Goal: Information Seeking & Learning: Learn about a topic

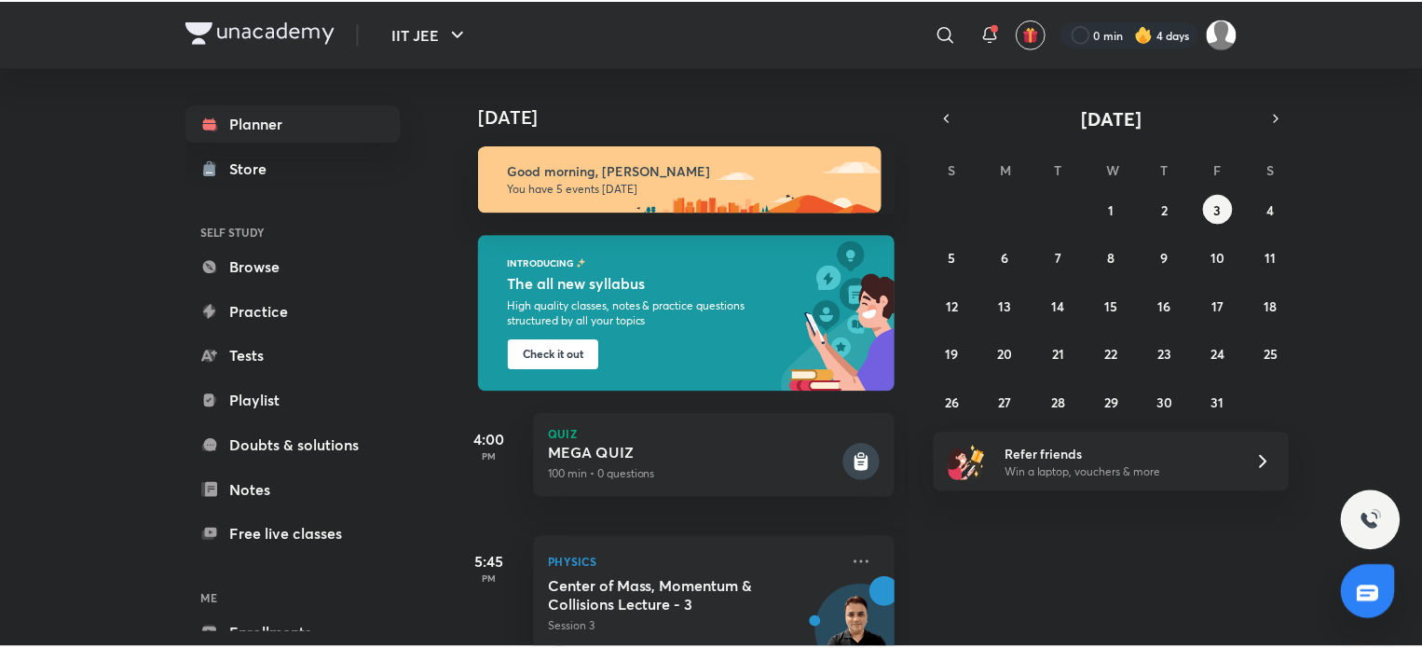
scroll to position [93, 0]
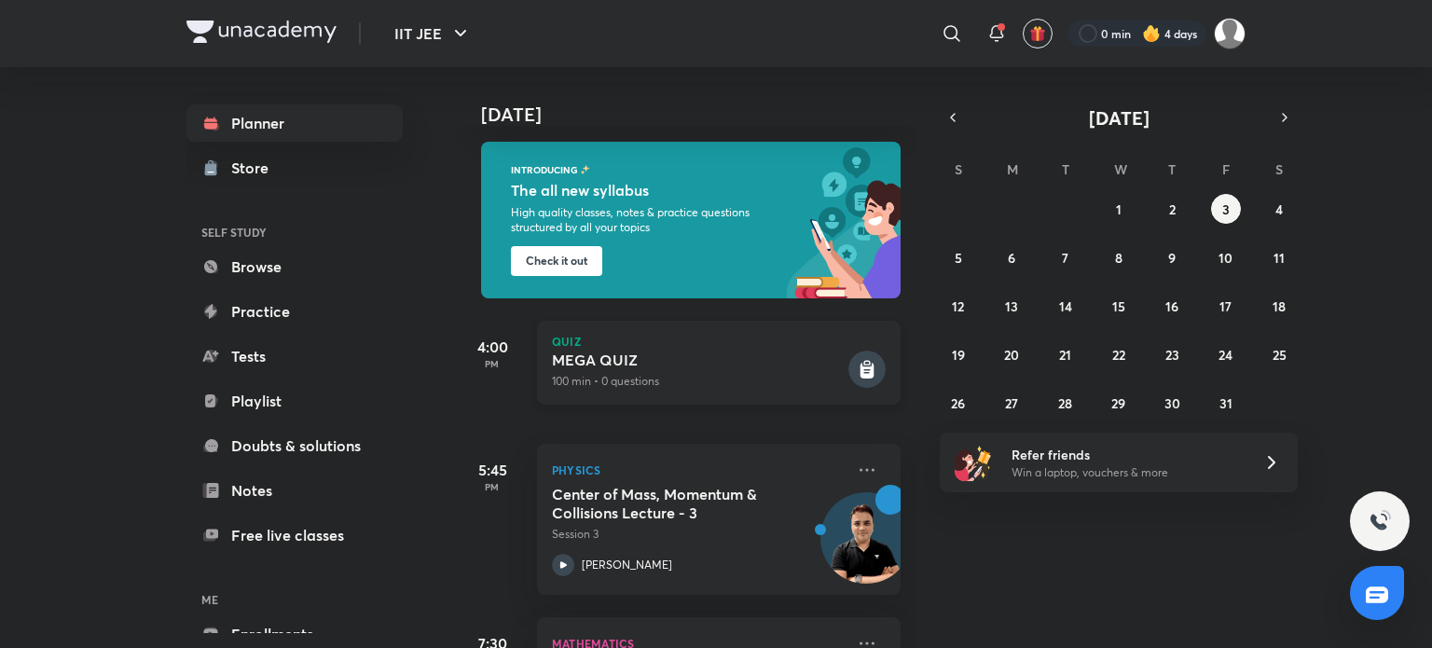
click at [580, 364] on h5 "MEGA QUIZ" at bounding box center [698, 359] width 293 height 19
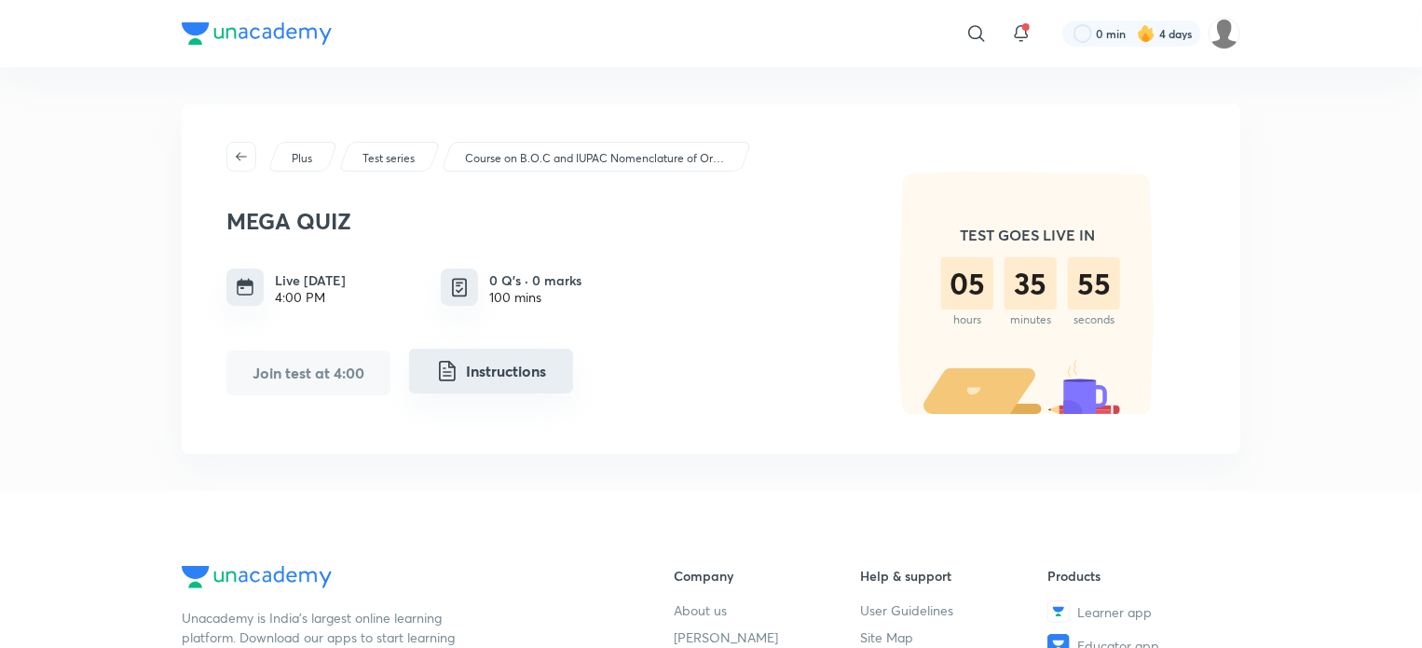
click at [503, 384] on button "Instructions" at bounding box center [491, 371] width 164 height 45
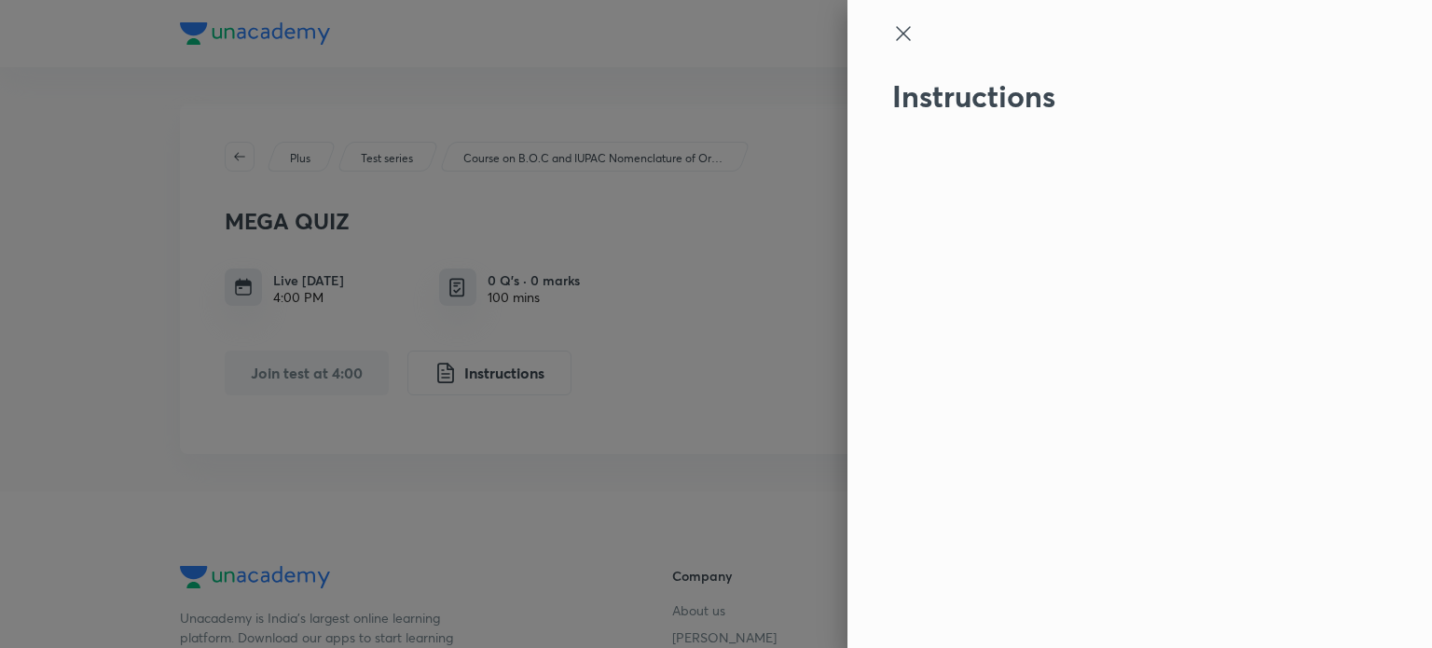
click at [895, 38] on icon at bounding box center [903, 33] width 22 height 22
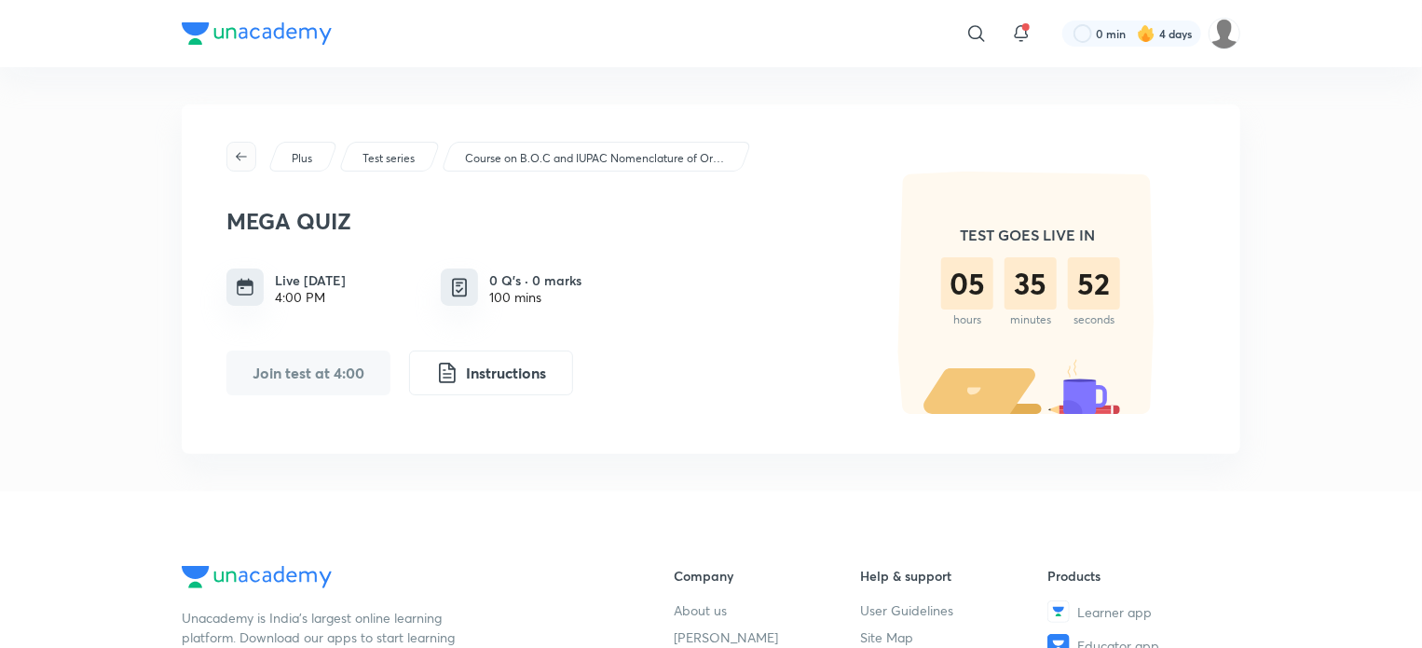
click at [245, 147] on button "button" at bounding box center [242, 157] width 30 height 30
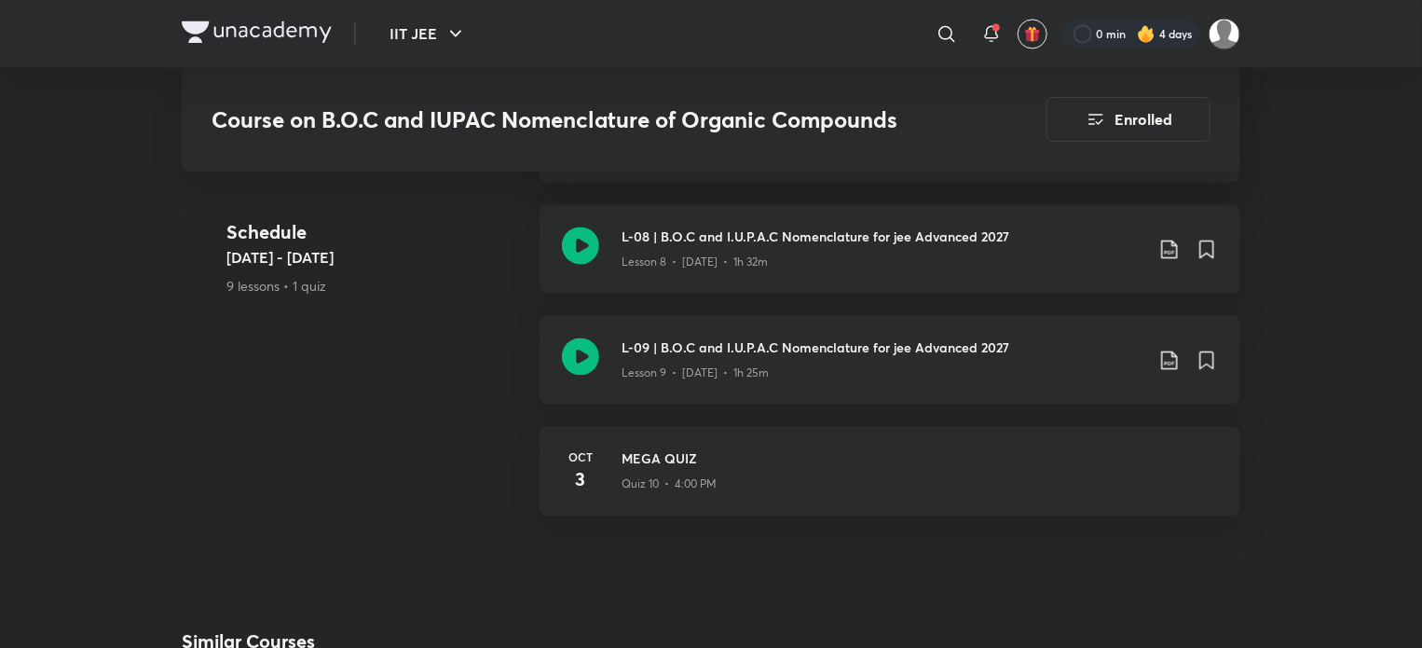
scroll to position [1864, 0]
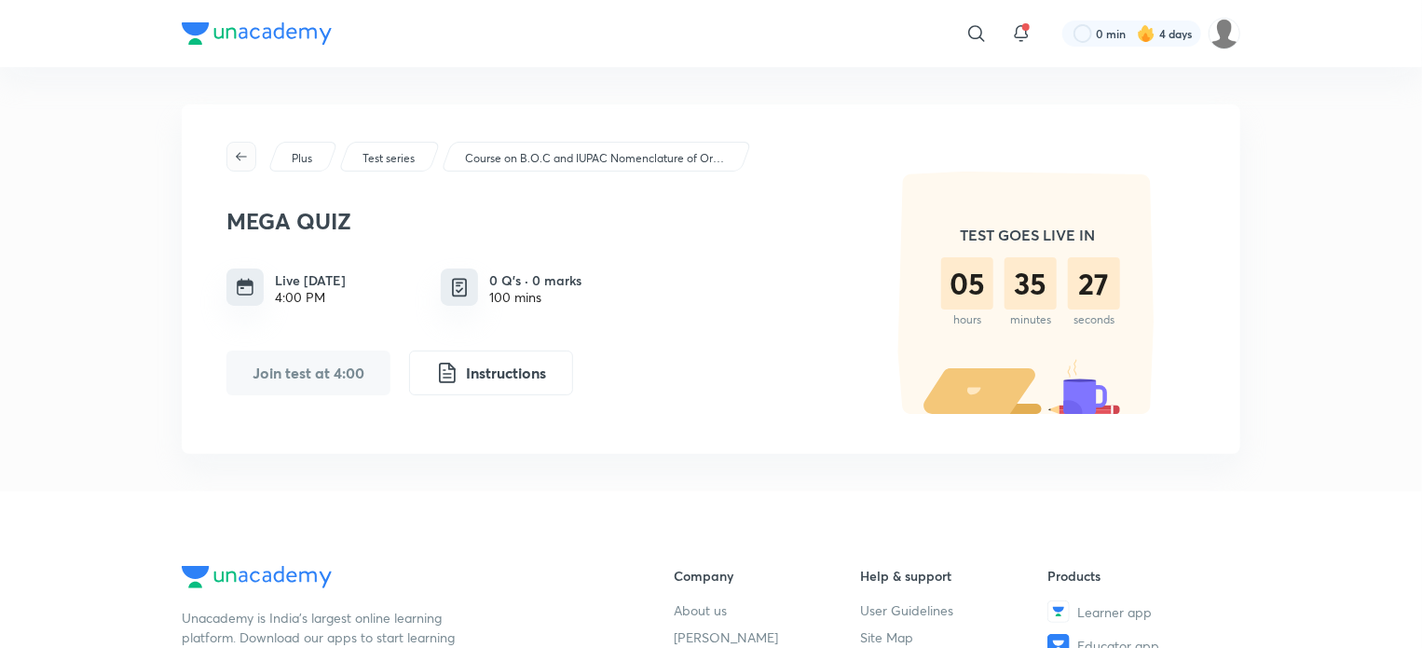
click at [242, 154] on icon "button" at bounding box center [241, 156] width 15 height 15
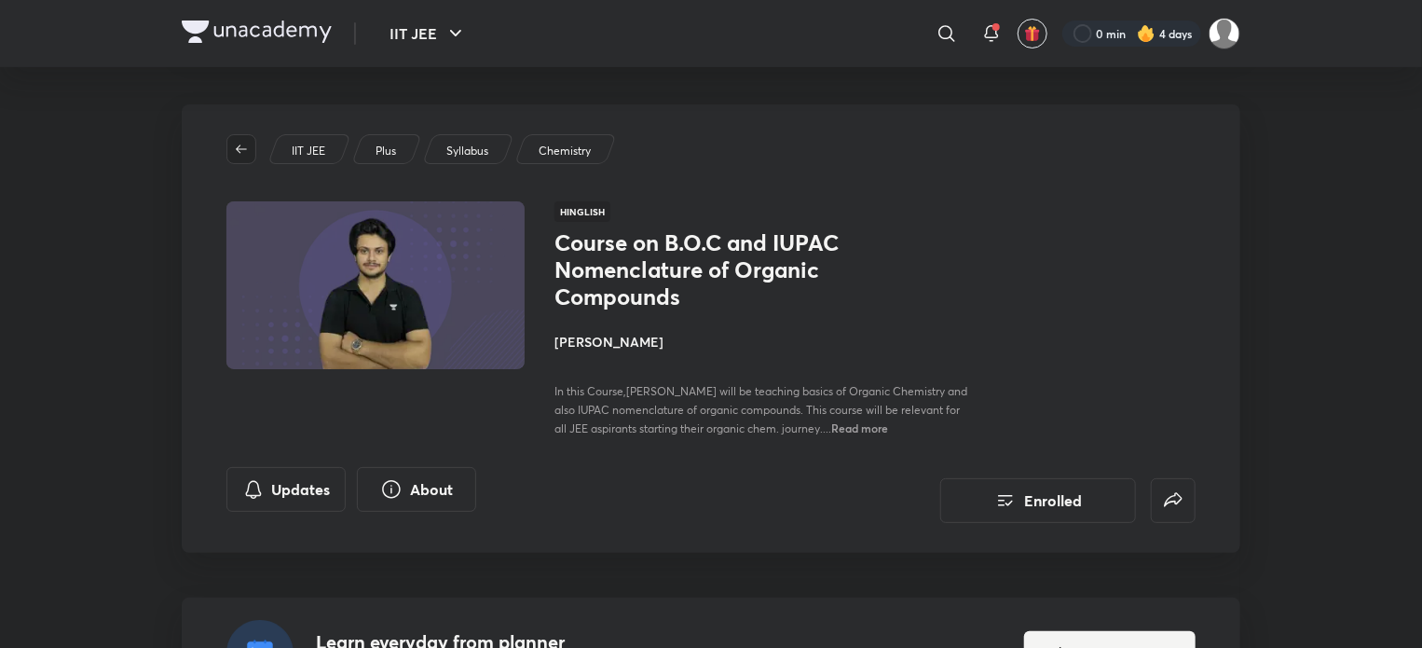
click at [243, 159] on button "button" at bounding box center [242, 149] width 30 height 30
click at [245, 47] on div "IIT JEE ​ 0 min 4 days" at bounding box center [711, 33] width 1059 height 67
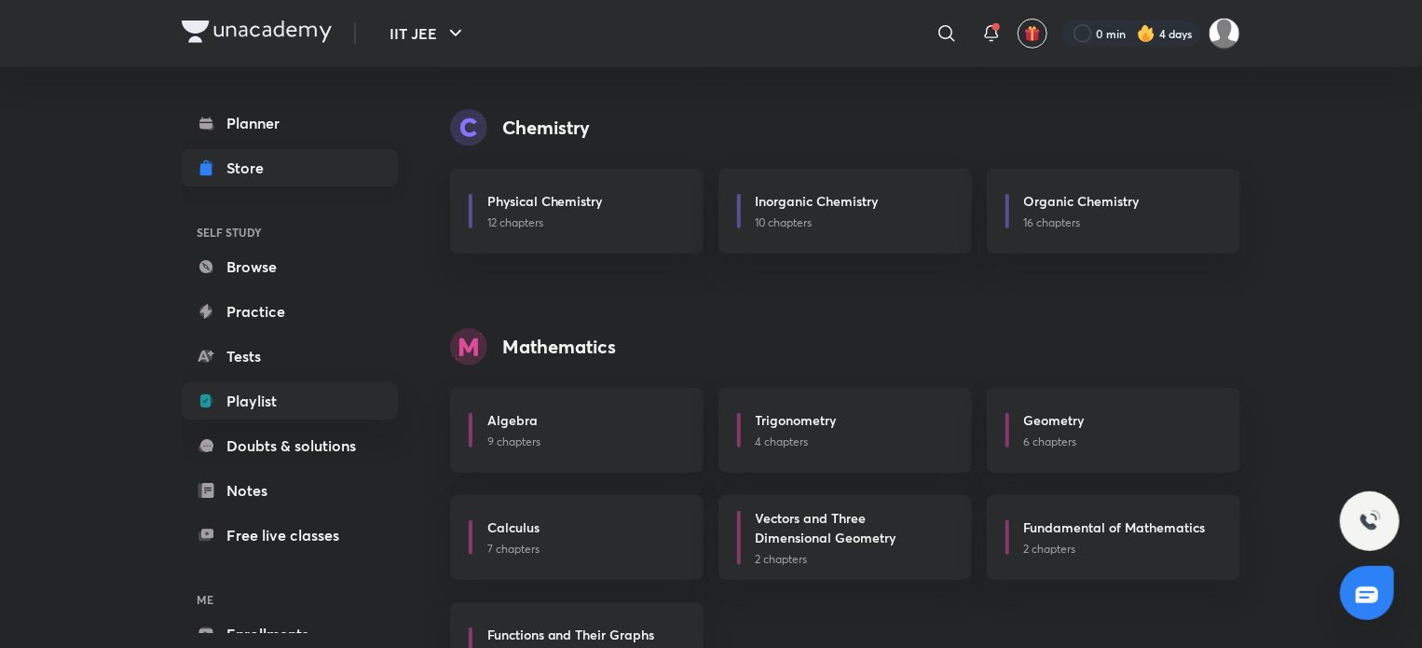
scroll to position [671, 0]
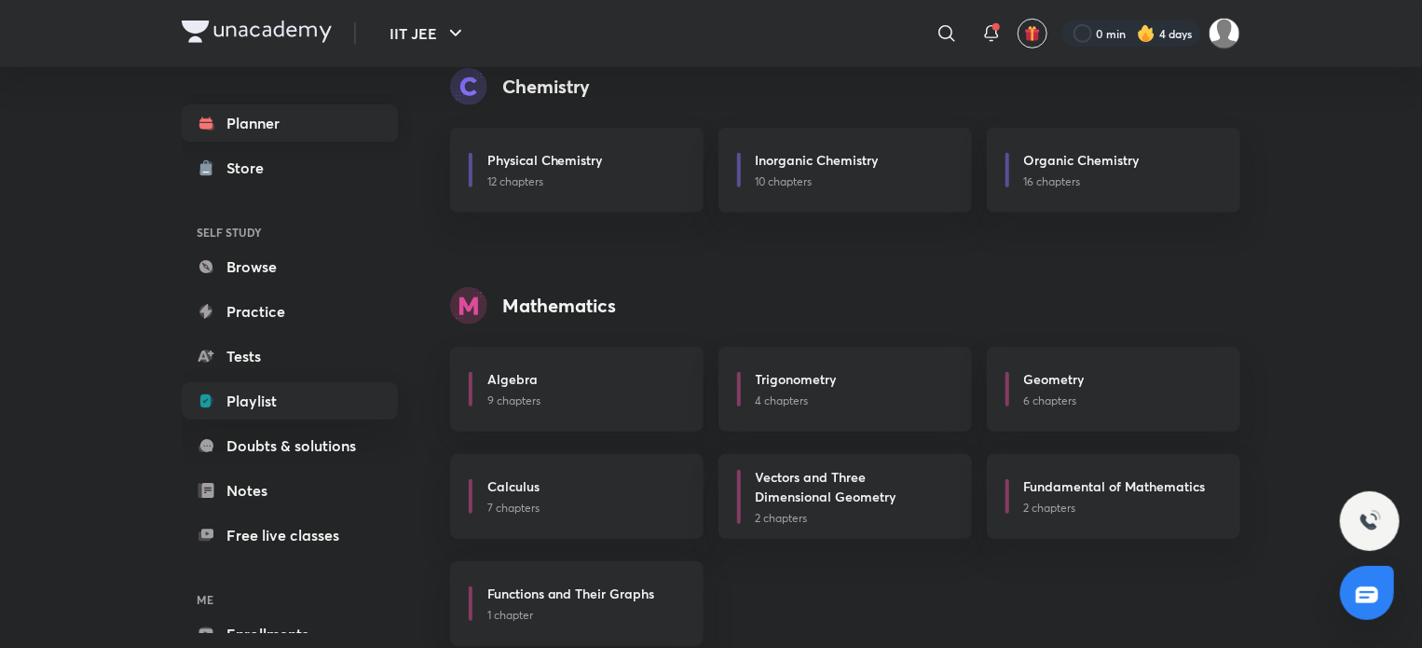
click at [283, 124] on link "Planner" at bounding box center [290, 122] width 216 height 37
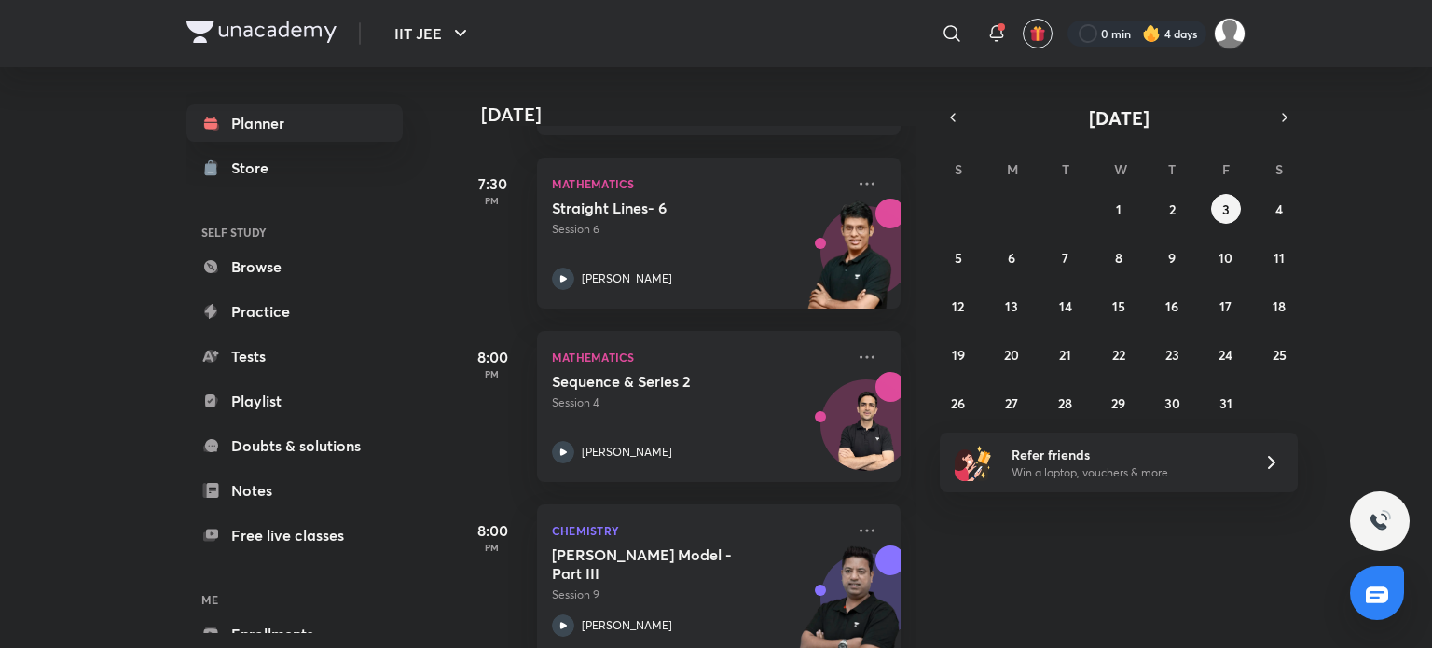
scroll to position [589, 0]
